Goal: Transaction & Acquisition: Purchase product/service

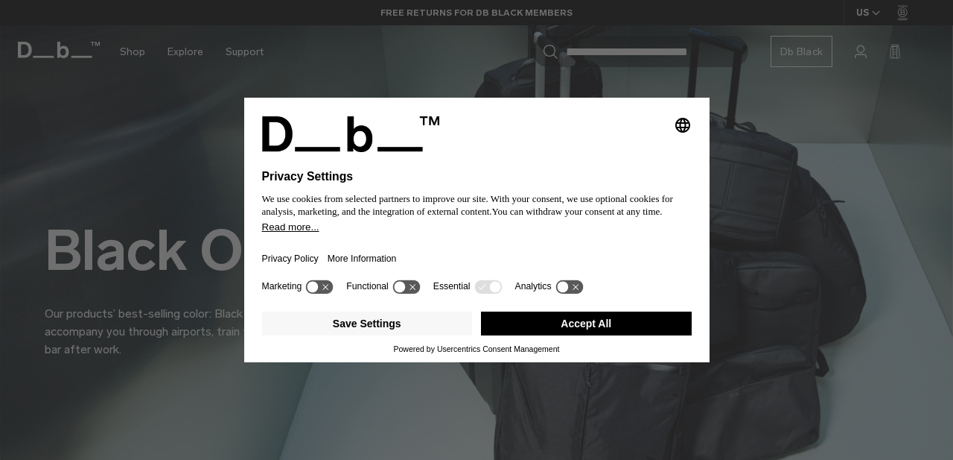
click at [187, 82] on div "Selecting an option will immediately change the language Privacy Settings We us…" at bounding box center [476, 230] width 953 height 460
click at [366, 332] on button "Save Settings" at bounding box center [367, 323] width 211 height 24
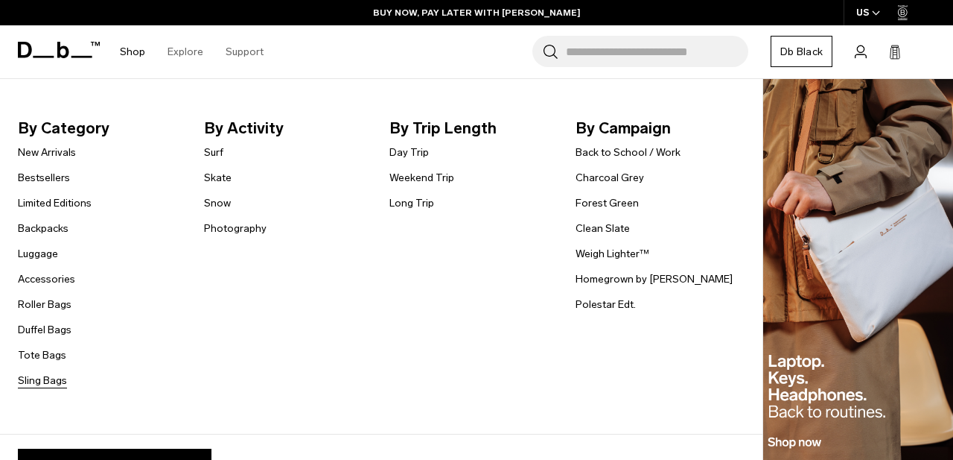
click at [53, 380] on link "Sling Bags" at bounding box center [42, 380] width 49 height 16
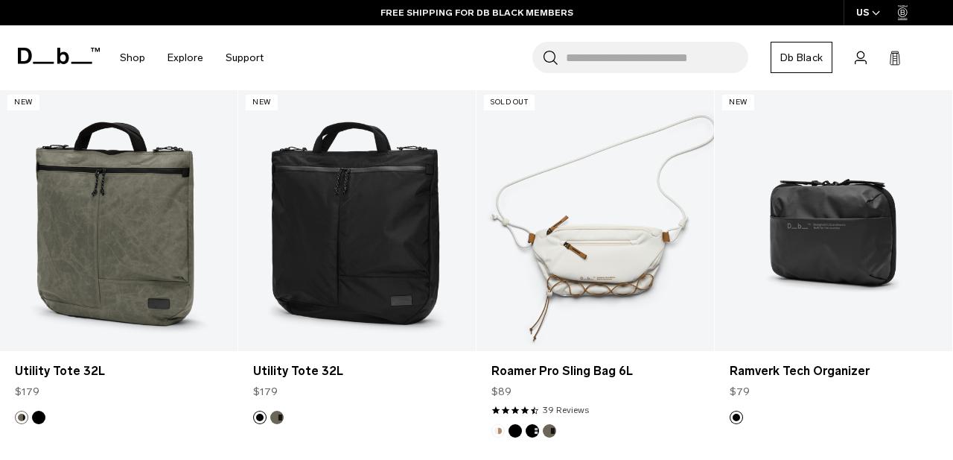
scroll to position [1804, 0]
